Goal: Information Seeking & Learning: Learn about a topic

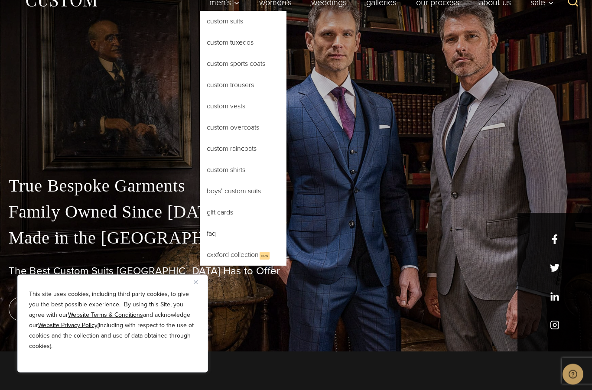
scroll to position [38, 0]
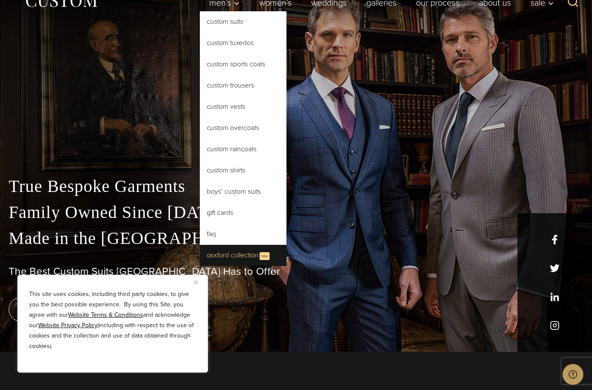
click at [228, 254] on link "Oxxford Collection New" at bounding box center [243, 255] width 87 height 21
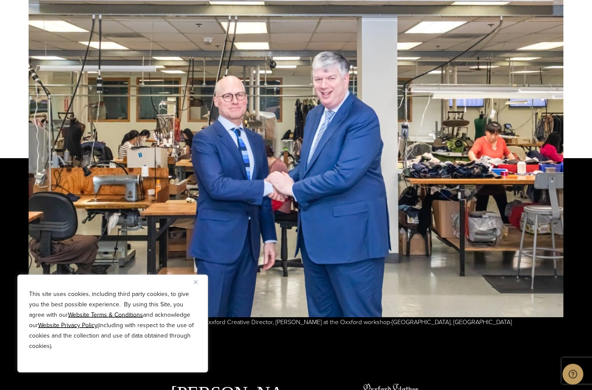
scroll to position [2325, 0]
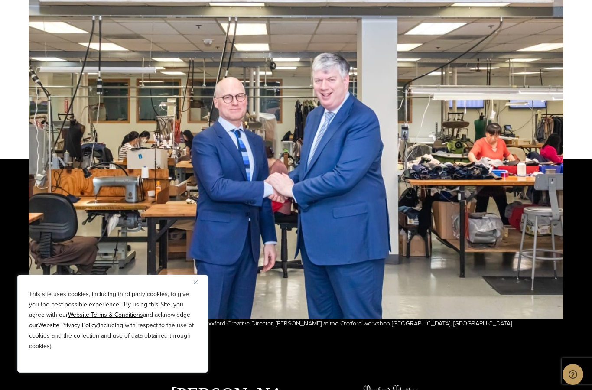
click at [193, 287] on div "This site uses cookies, including third party cookies, to give you the best pos…" at bounding box center [112, 324] width 191 height 98
click at [201, 280] on button "Close" at bounding box center [199, 282] width 10 height 10
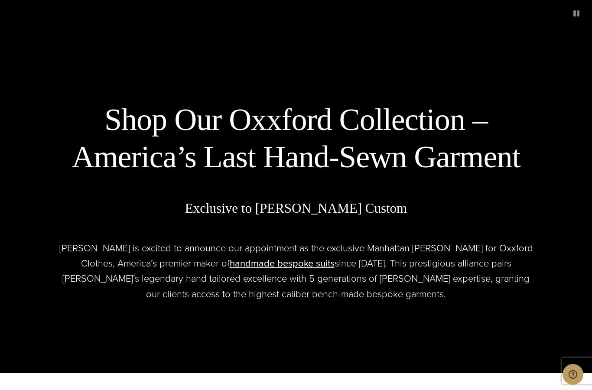
scroll to position [412, 0]
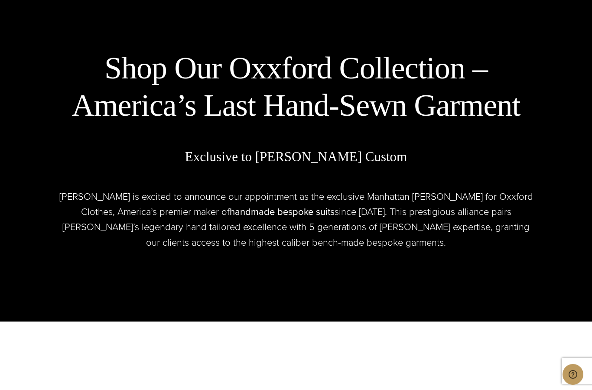
click at [230, 219] on link "handmade bespoke suits opens in a new tab" at bounding box center [282, 212] width 105 height 14
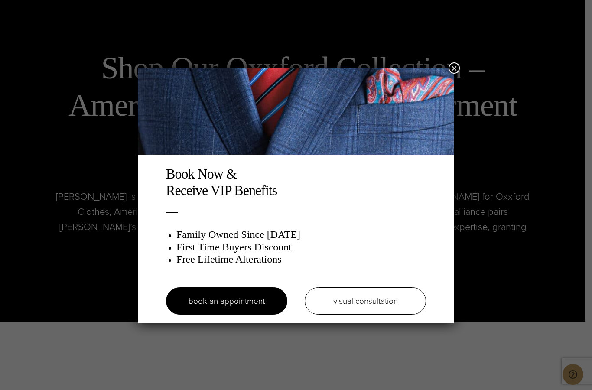
scroll to position [447, 0]
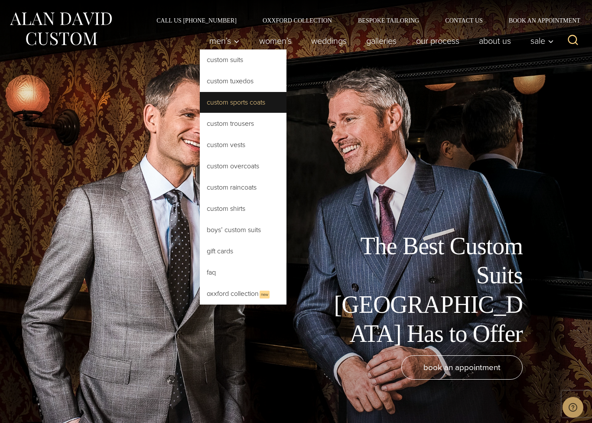
click at [225, 104] on link "Custom Sports Coats" at bounding box center [243, 102] width 87 height 21
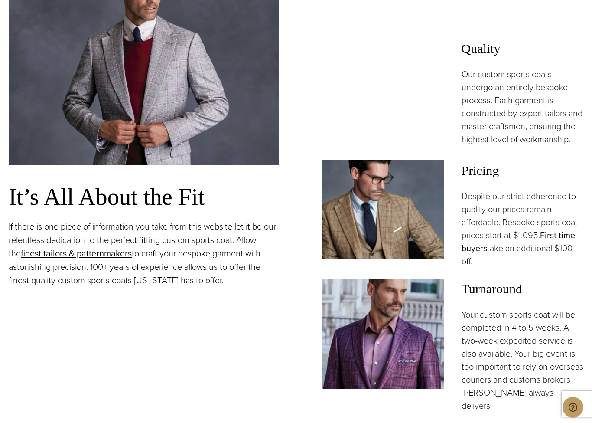
scroll to position [702, 0]
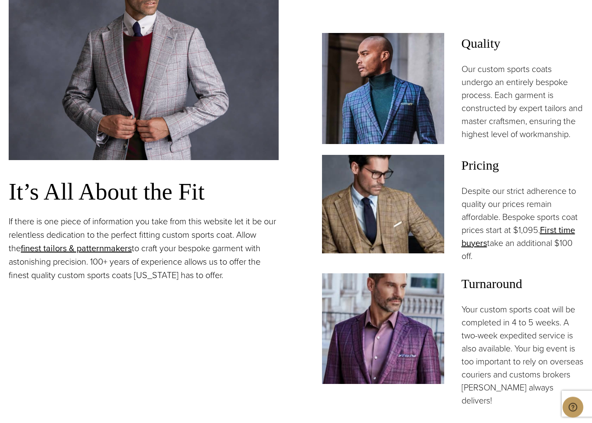
click at [394, 248] on img at bounding box center [383, 204] width 122 height 98
click at [413, 240] on img at bounding box center [383, 204] width 122 height 98
click at [482, 176] on span "Pricing" at bounding box center [523, 165] width 122 height 21
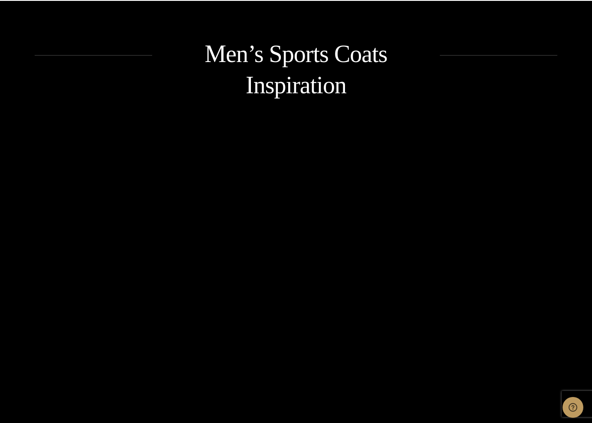
scroll to position [1202, 0]
